Goal: Check status: Check status

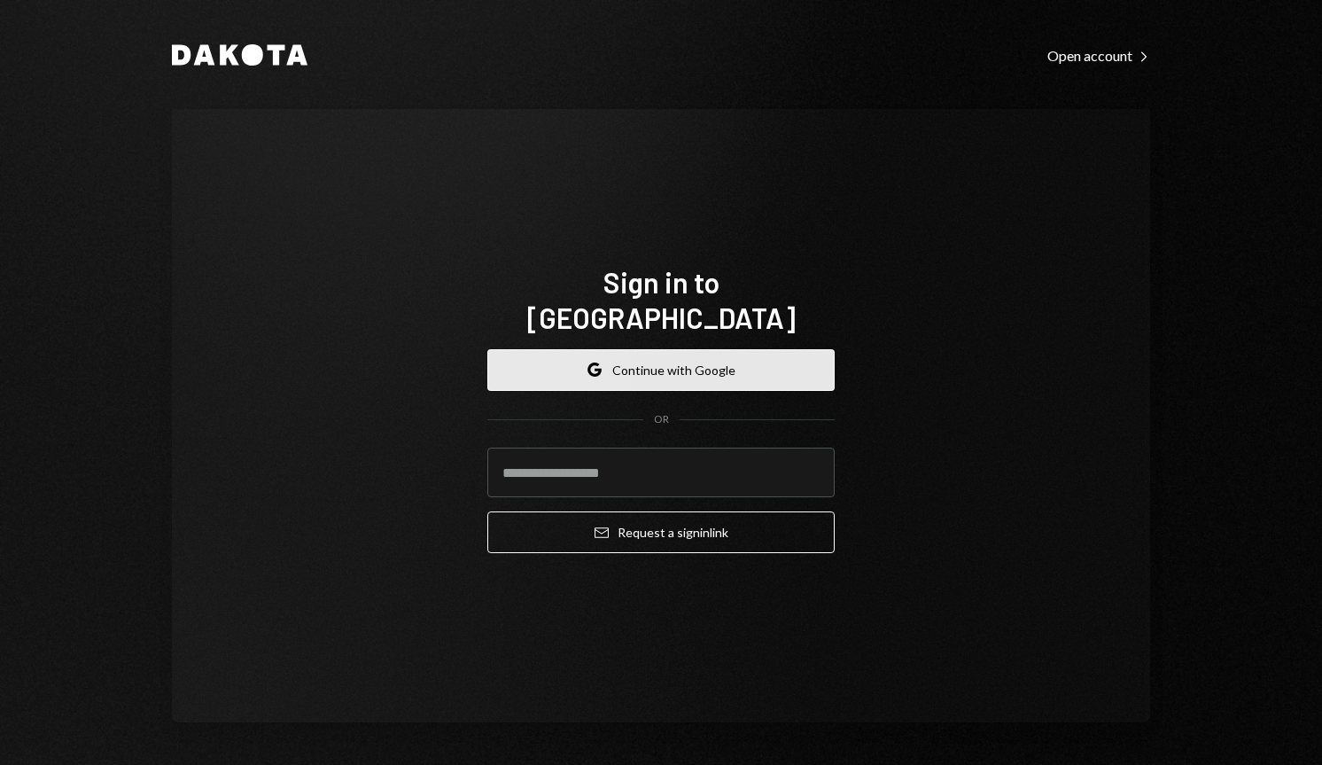
click at [693, 349] on button "Google Continue with Google" at bounding box center [660, 370] width 347 height 42
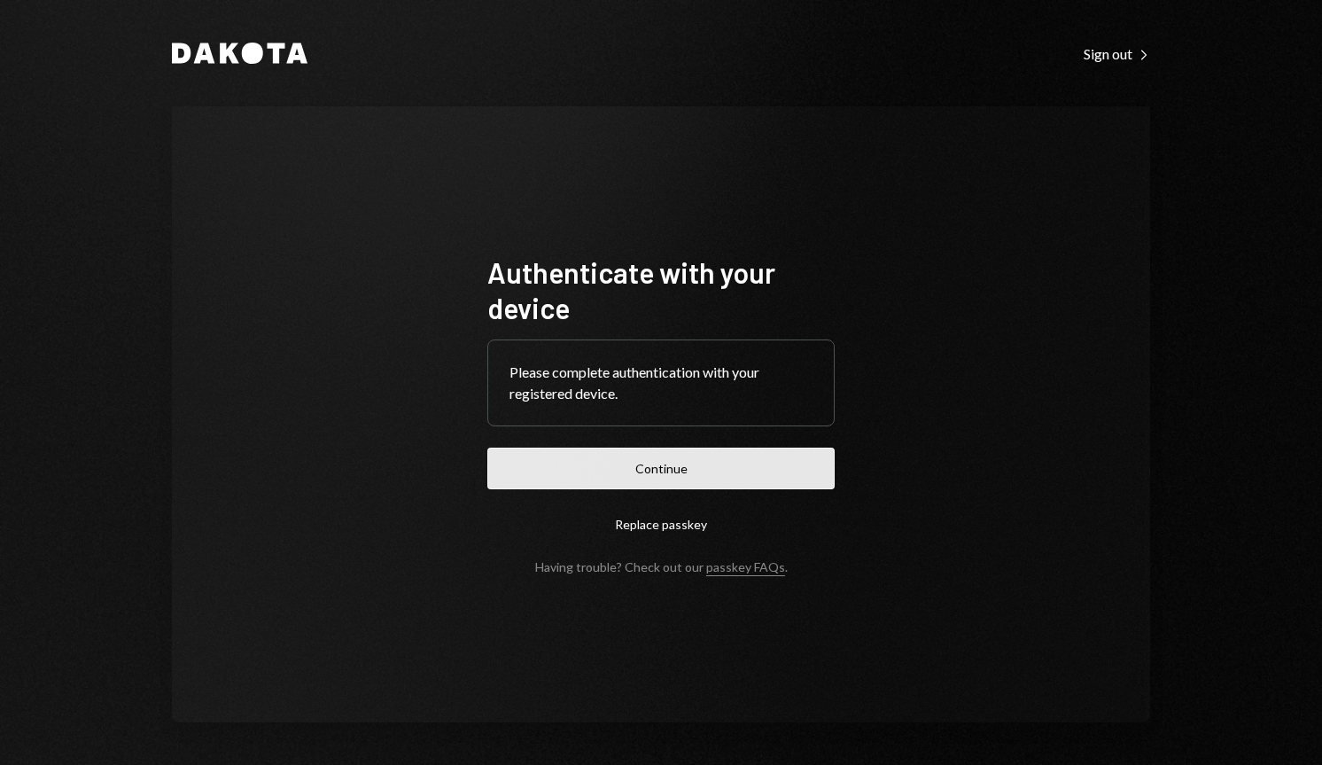
click at [709, 453] on button "Continue" at bounding box center [660, 468] width 347 height 42
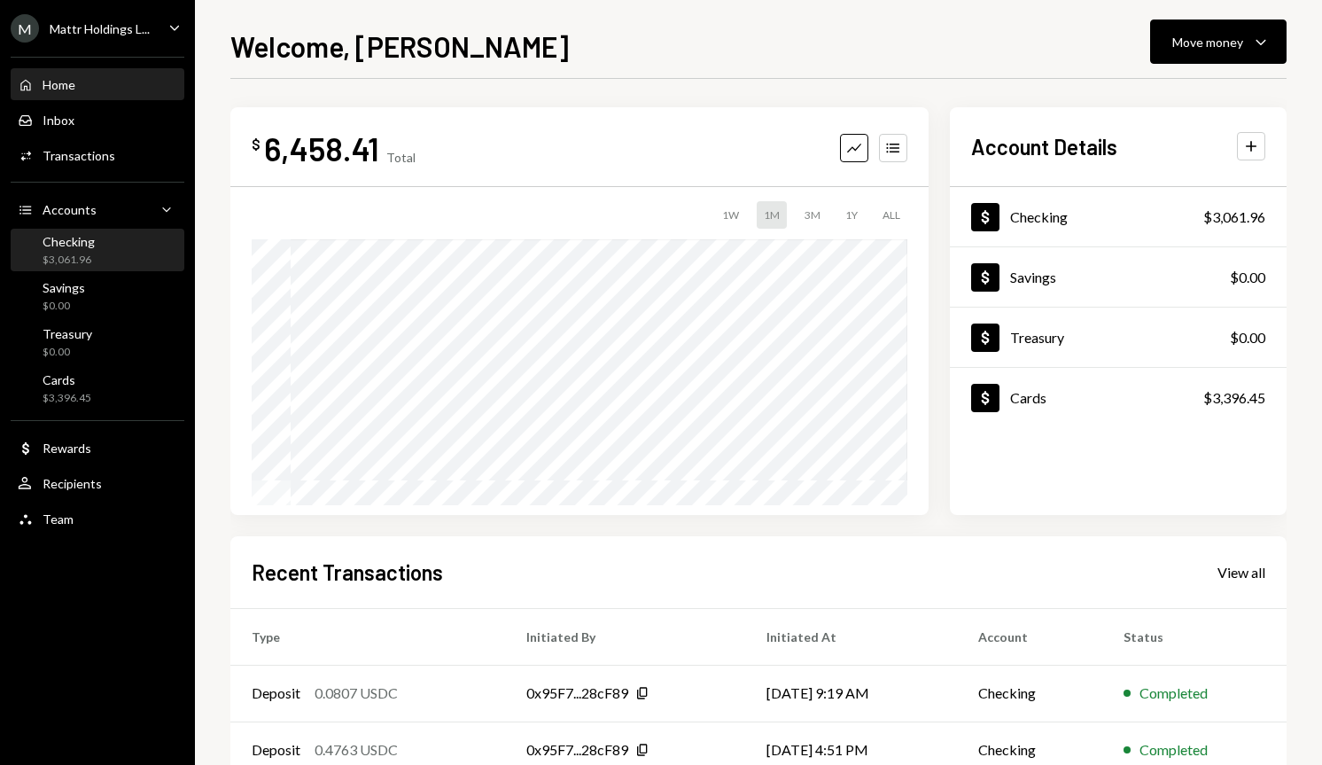
click at [82, 249] on div "Checking $3,061.96" at bounding box center [69, 251] width 52 height 34
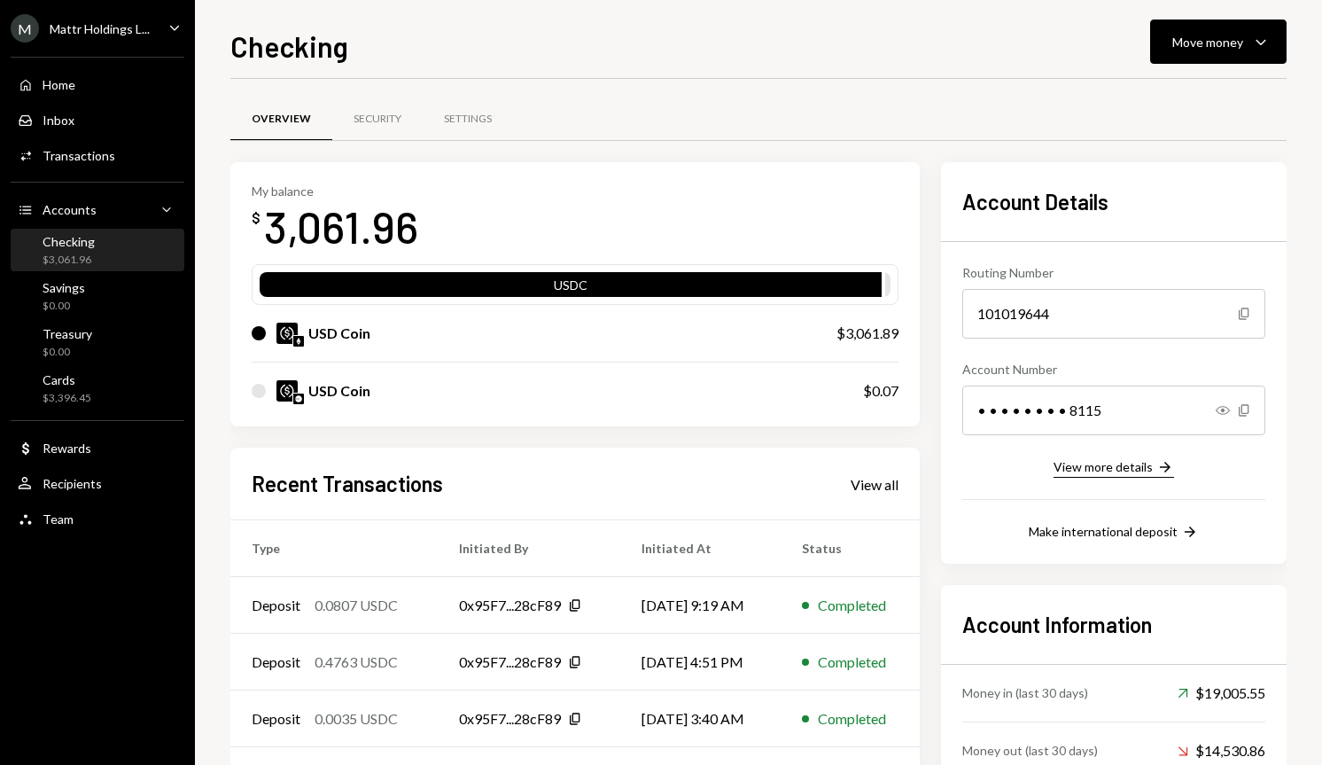
click at [1147, 468] on div "View more details" at bounding box center [1103, 466] width 99 height 15
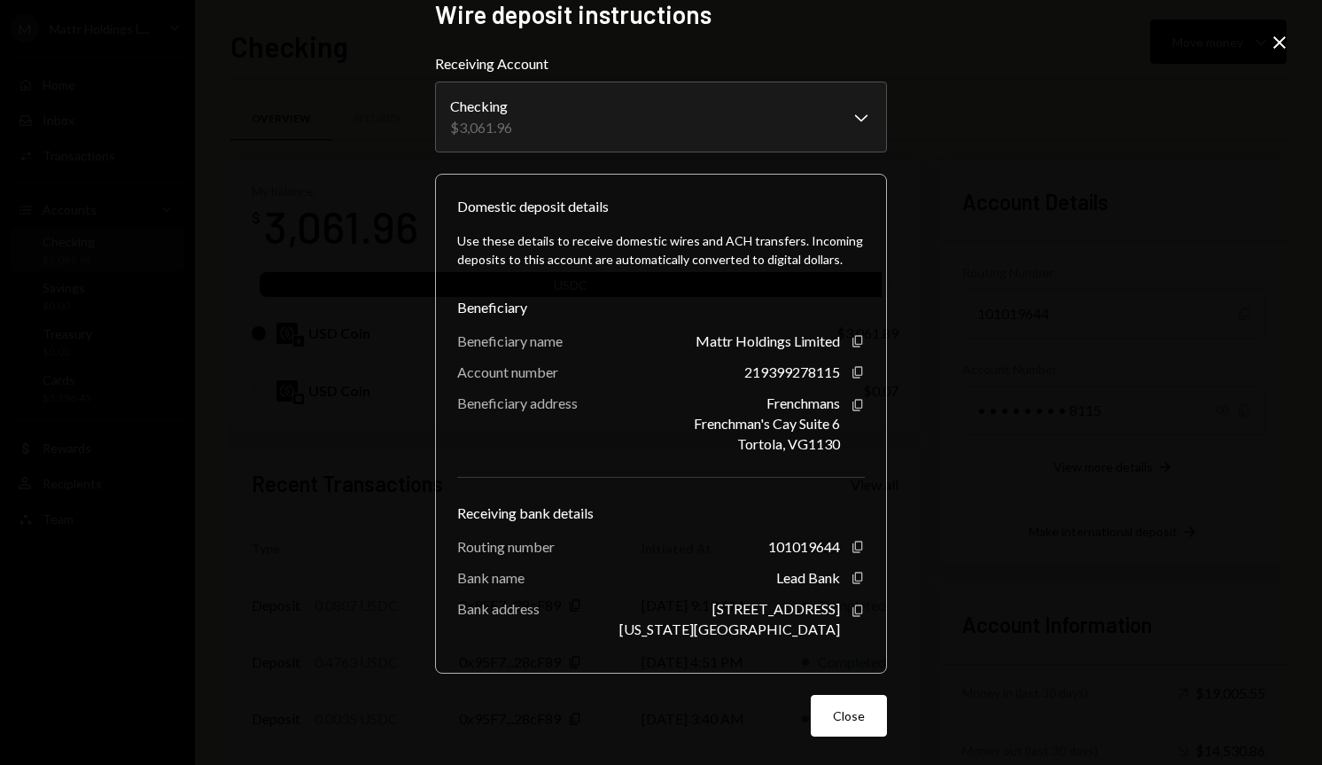
scroll to position [4, 0]
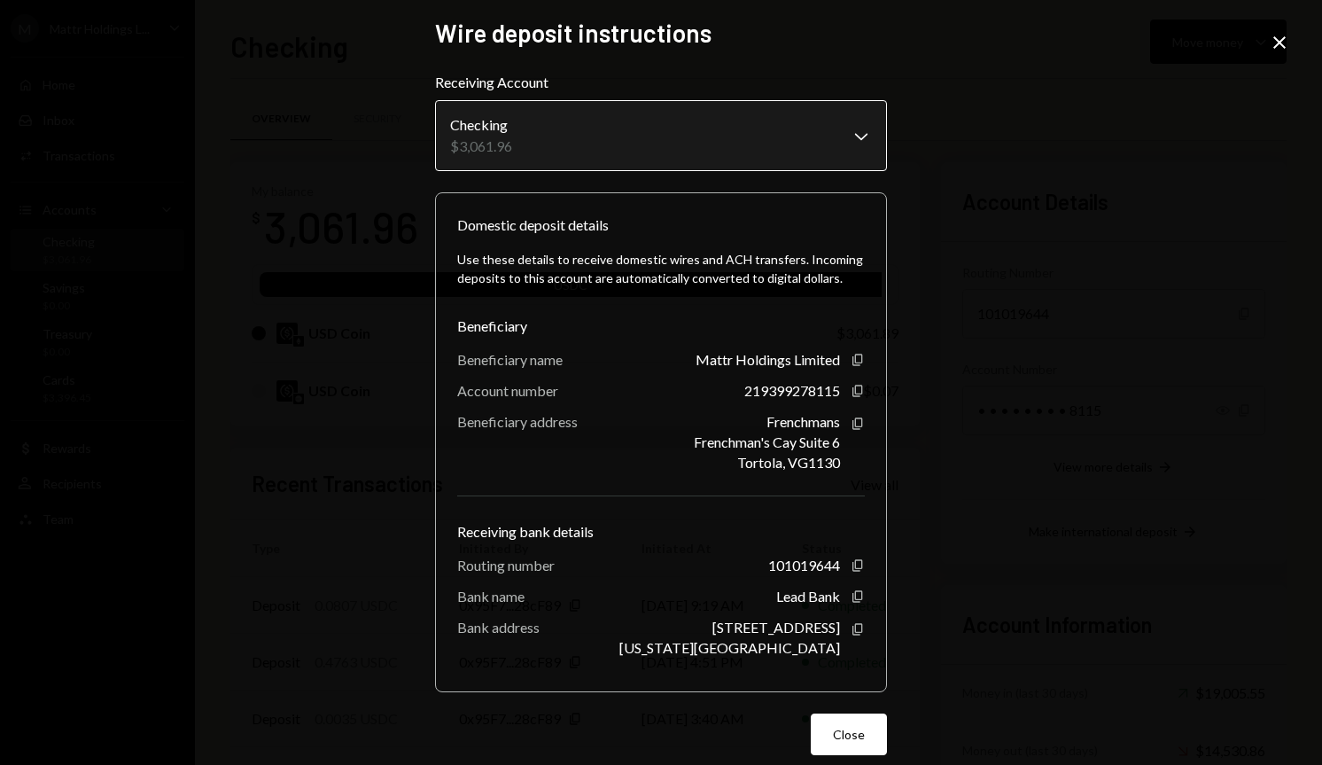
click at [871, 156] on body "M Mattr Holdings L... Caret Down Home Home Inbox Inbox Activities Transactions …" at bounding box center [661, 382] width 1322 height 765
click at [1164, 265] on div "**********" at bounding box center [661, 382] width 1322 height 765
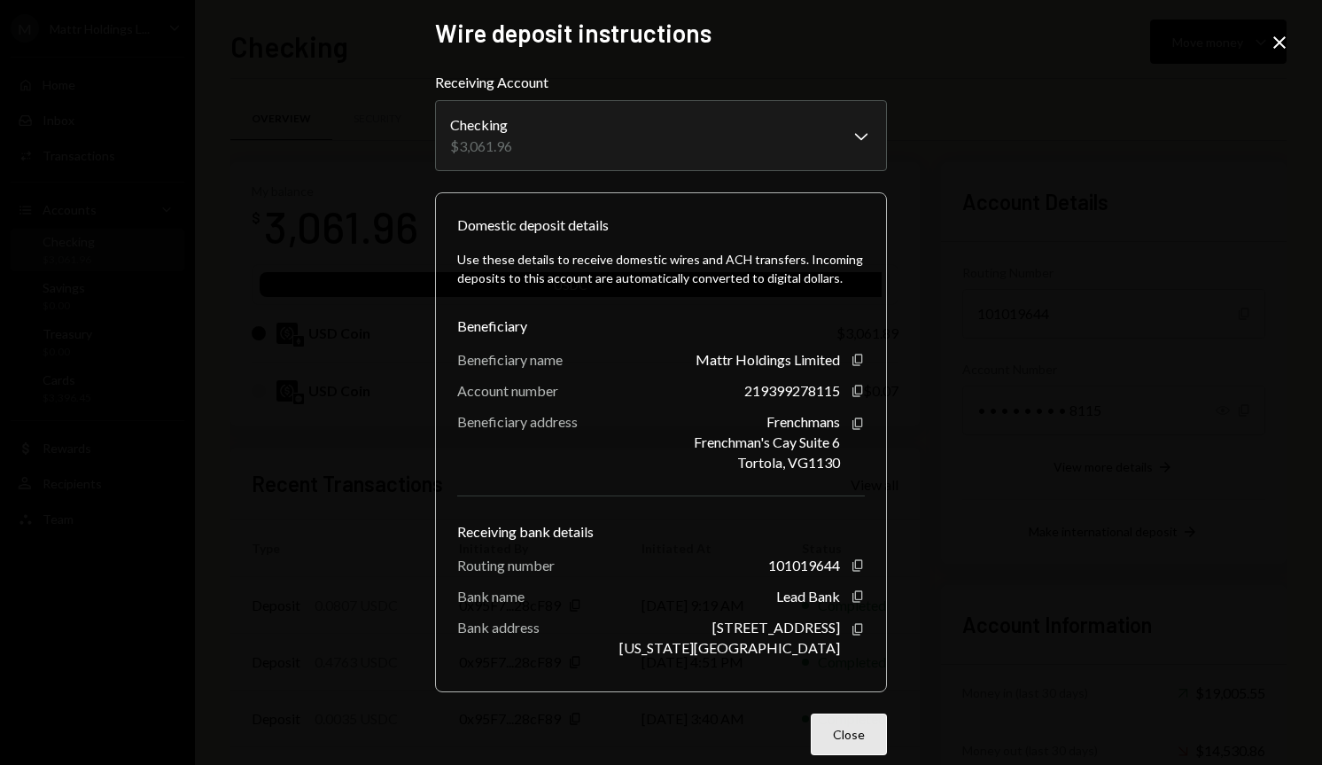
click at [838, 729] on button "Close" at bounding box center [849, 734] width 76 height 42
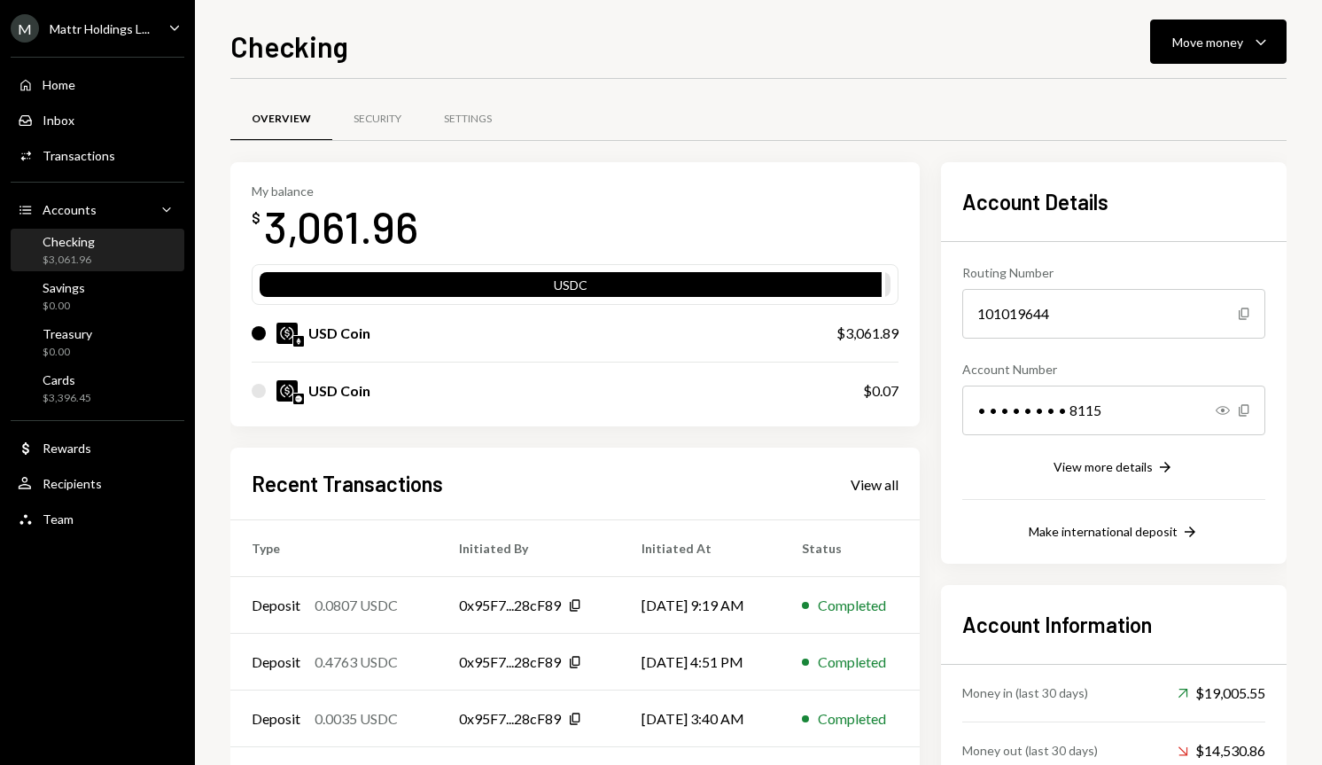
click at [713, 331] on div "USD Coin" at bounding box center [526, 333] width 549 height 21
click at [874, 336] on div "$3,061.89" at bounding box center [868, 333] width 62 height 21
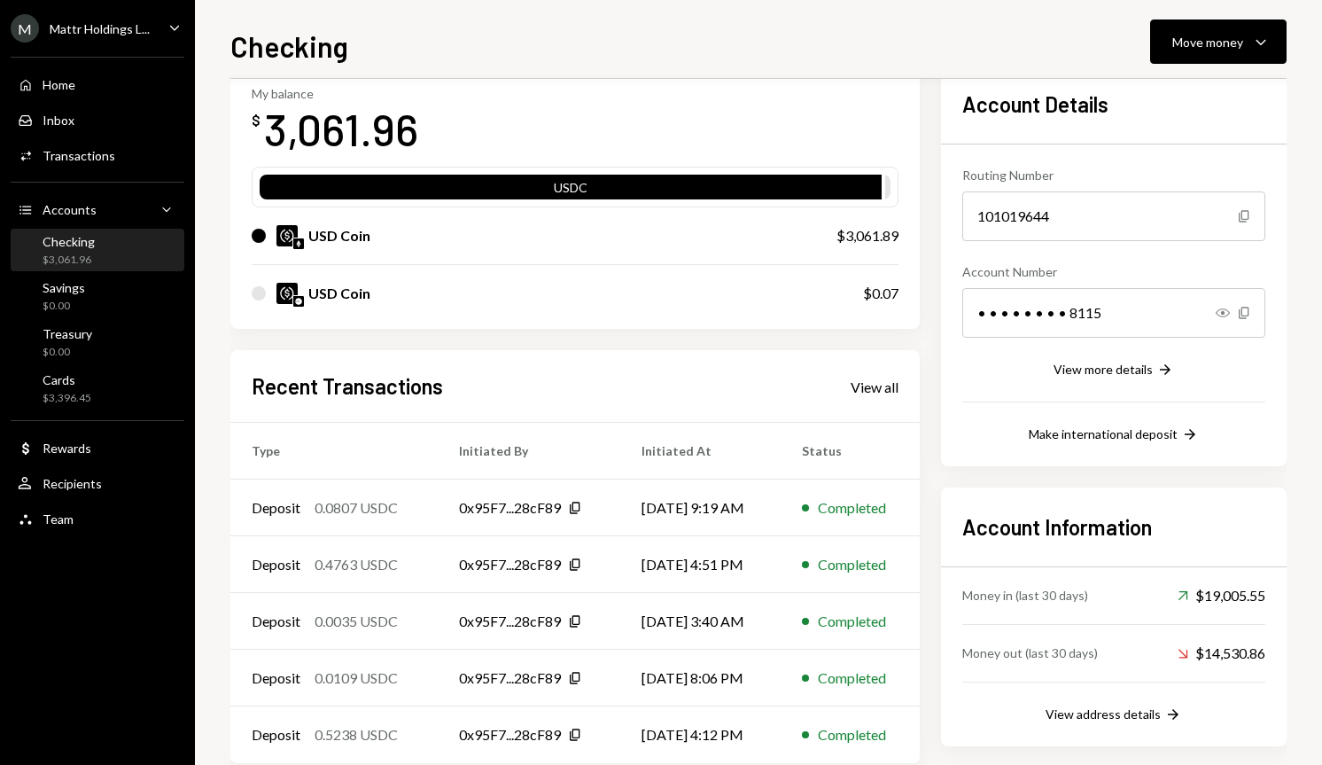
scroll to position [131, 0]
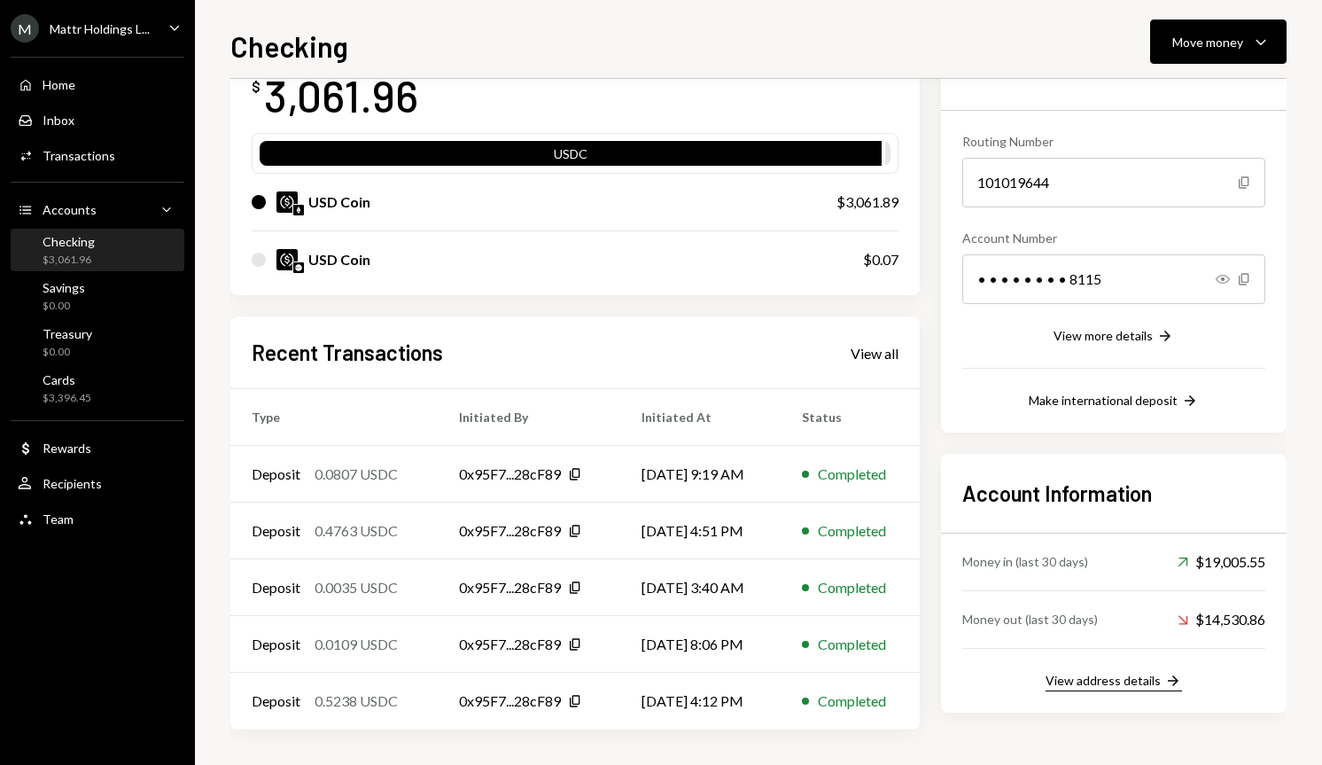
click at [1064, 684] on div "View address details" at bounding box center [1103, 680] width 115 height 15
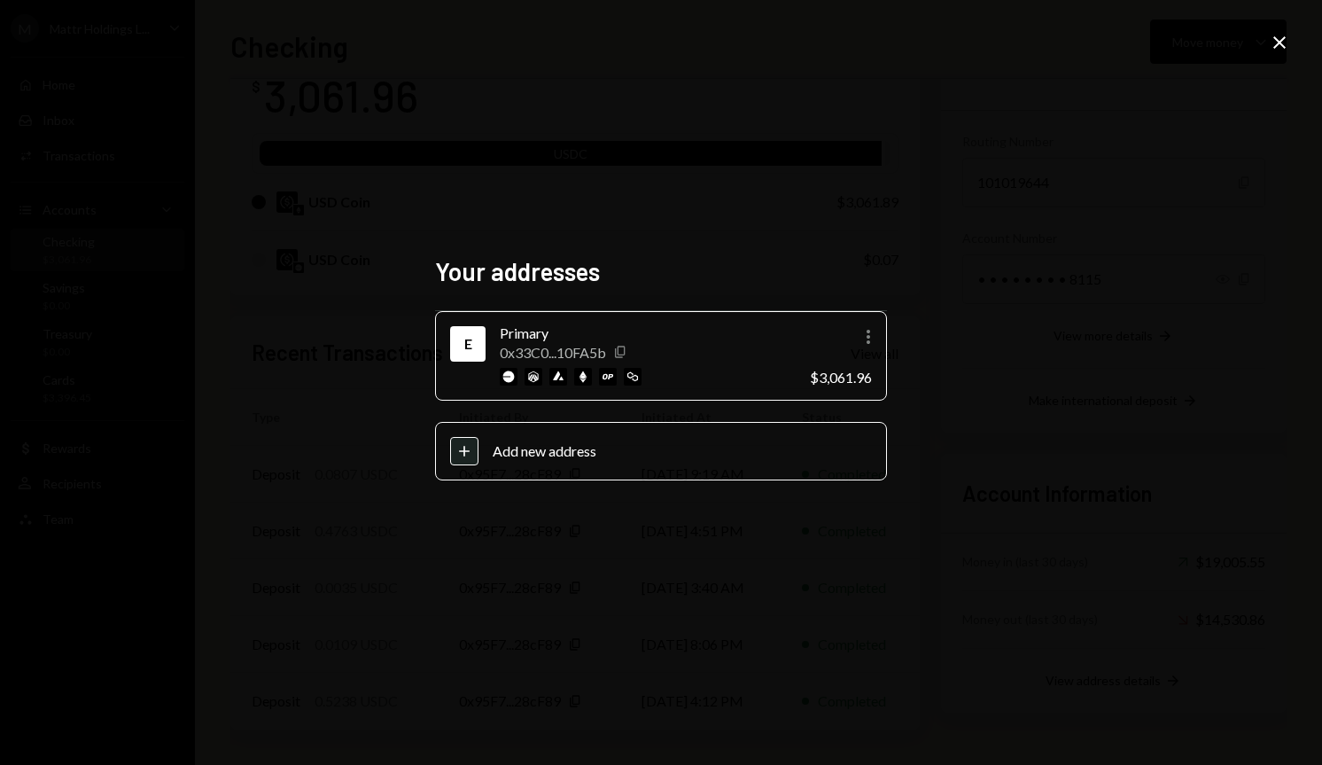
click at [622, 354] on icon "button" at bounding box center [620, 352] width 10 height 12
click at [869, 337] on icon "button" at bounding box center [869, 337] width 4 height 14
click at [972, 342] on div "Your addresses E Primary 0x33C0...10FA5b Copy More $3,061.96 Plus Add new addre…" at bounding box center [661, 382] width 1322 height 765
